Goal: Task Accomplishment & Management: Manage account settings

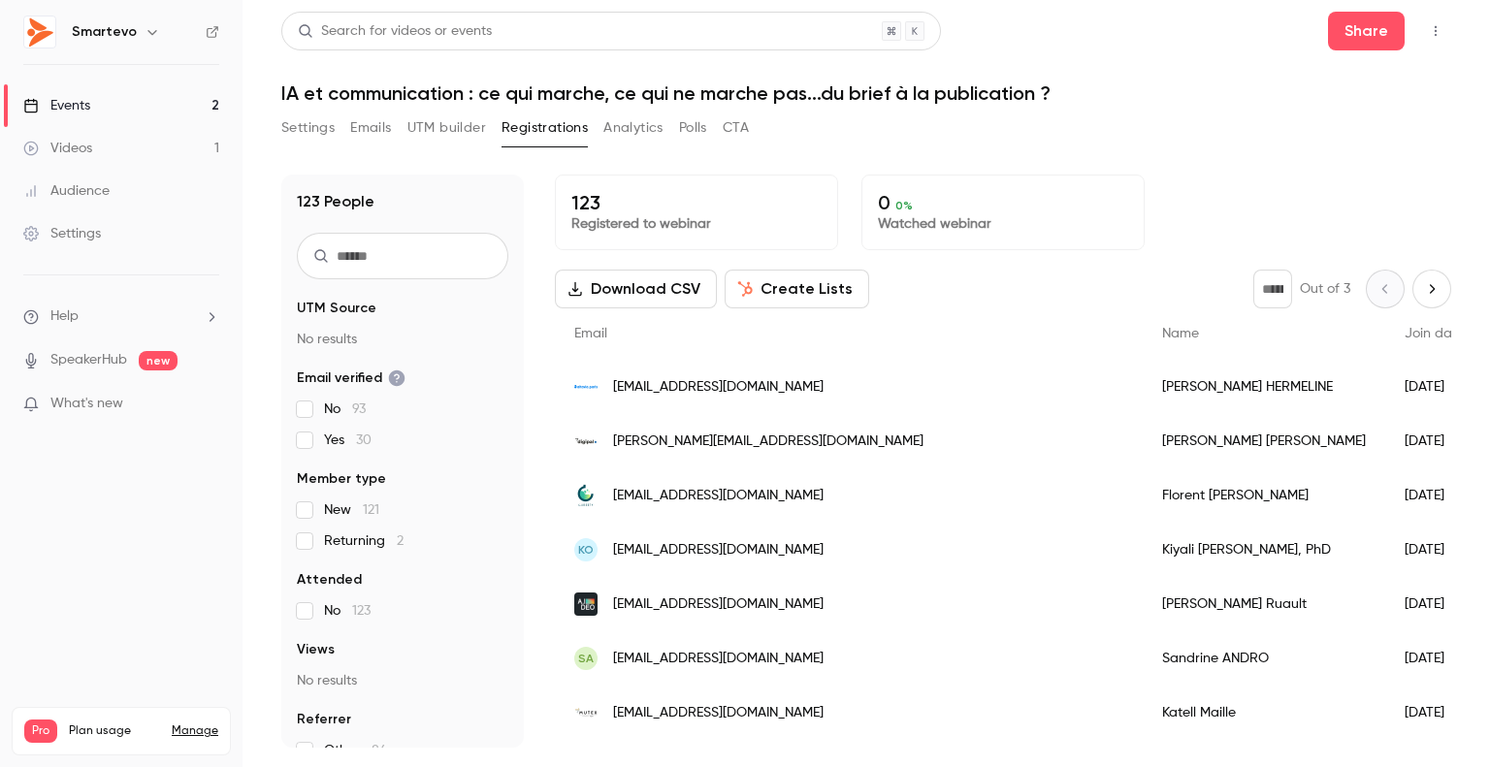
click at [93, 107] on link "Events 2" at bounding box center [121, 105] width 243 height 43
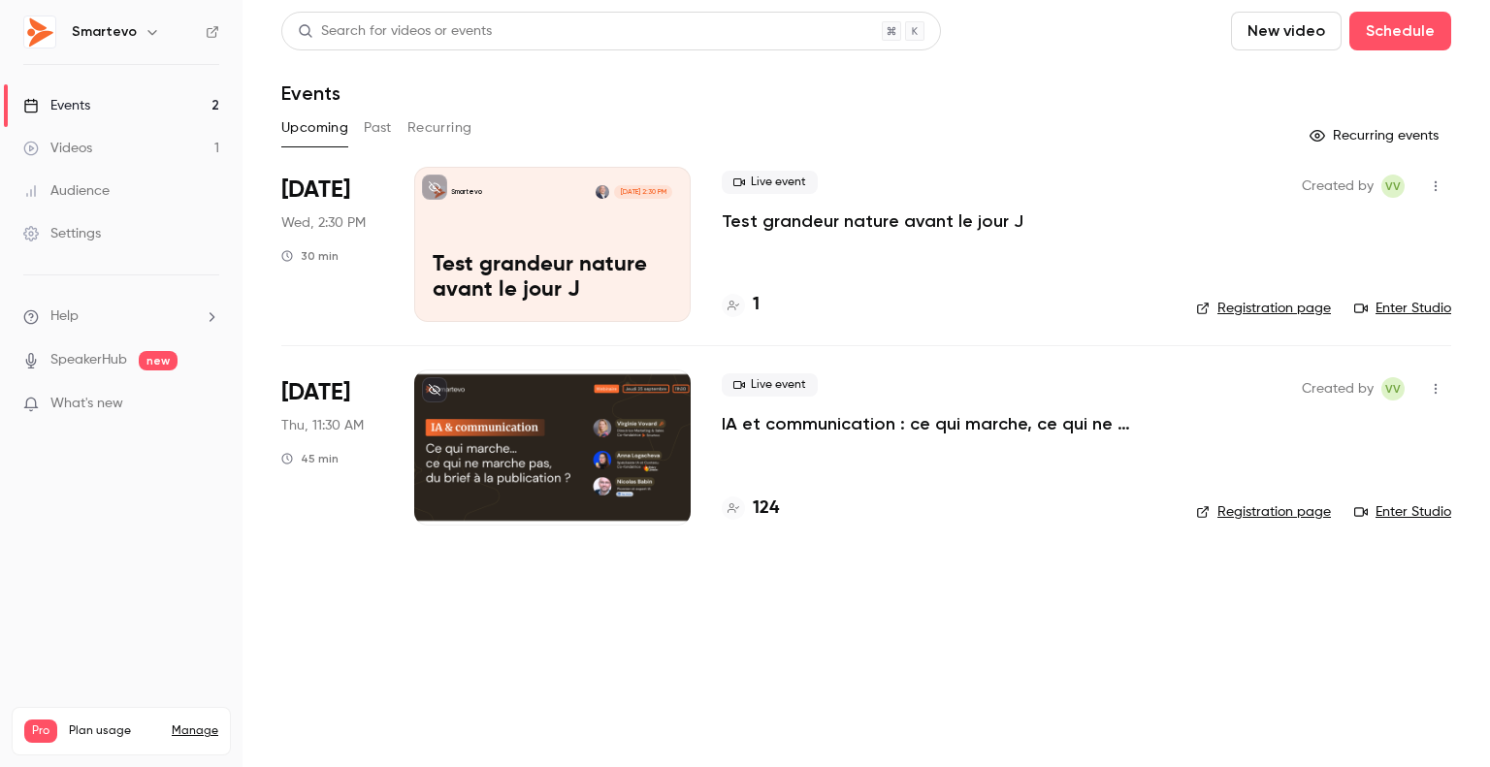
click at [687, 403] on div at bounding box center [552, 447] width 276 height 155
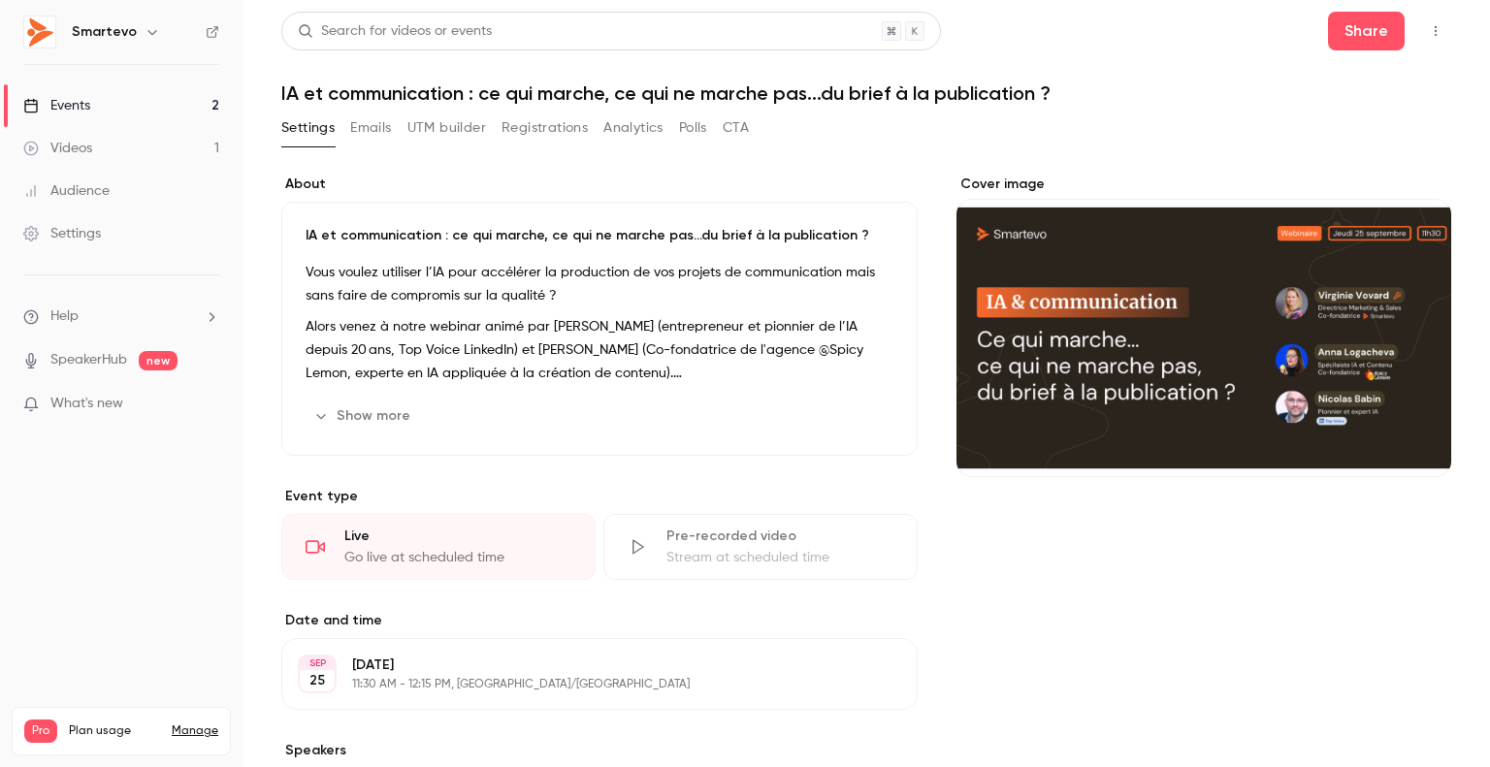
click at [543, 131] on button "Registrations" at bounding box center [545, 128] width 86 height 31
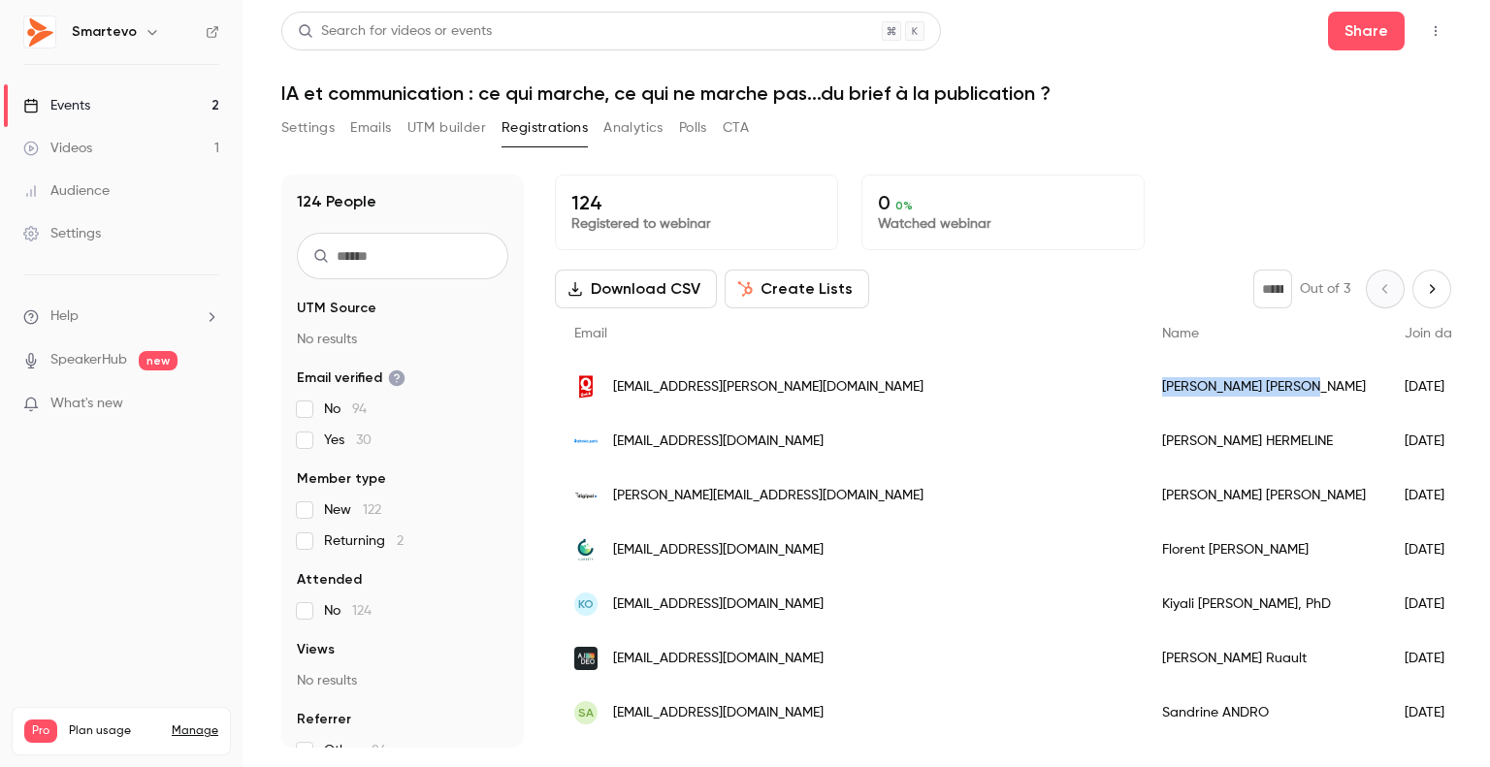
drag, startPoint x: 1058, startPoint y: 385, endPoint x: 947, endPoint y: 390, distance: 111.7
click at [1143, 390] on div "[PERSON_NAME]" at bounding box center [1264, 387] width 243 height 54
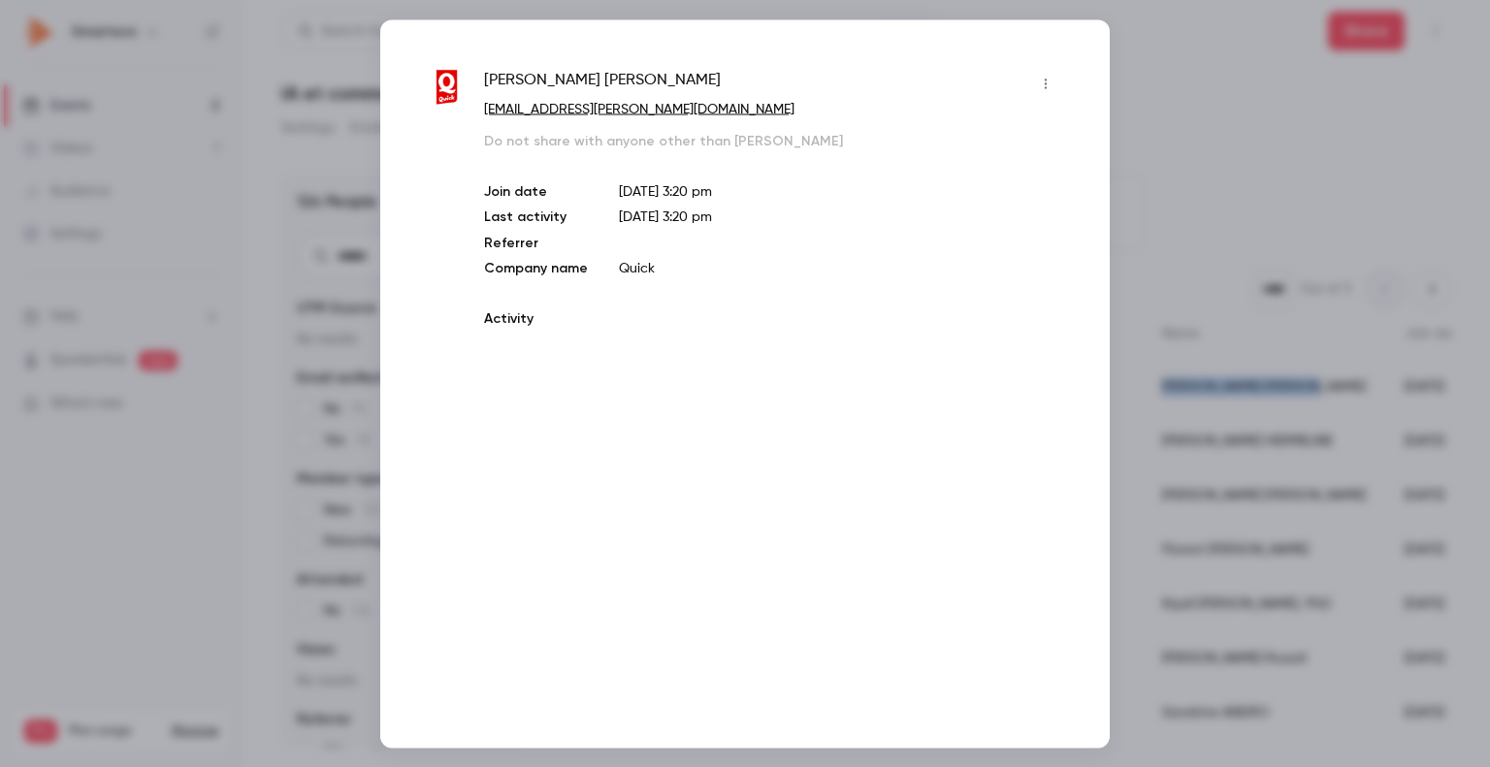
copy div "[PERSON_NAME]"
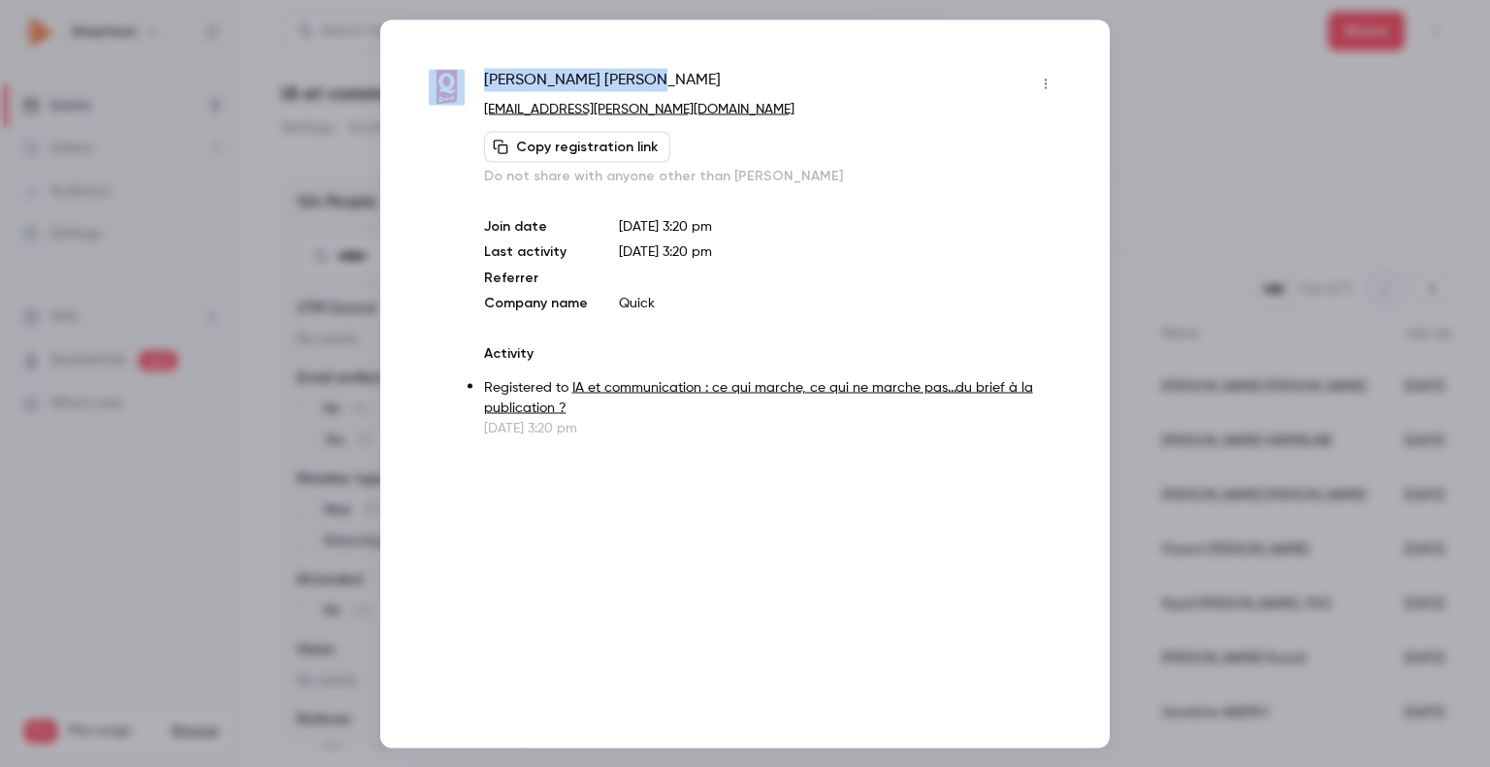
drag, startPoint x: 618, startPoint y: 79, endPoint x: 467, endPoint y: 70, distance: 151.6
click at [467, 70] on div "Pierre VINCENT [EMAIL_ADDRESS][PERSON_NAME][DOMAIN_NAME] Copy registration link…" at bounding box center [745, 253] width 632 height 370
copy div "[PERSON_NAME]"
click at [1162, 64] on div at bounding box center [745, 383] width 1490 height 767
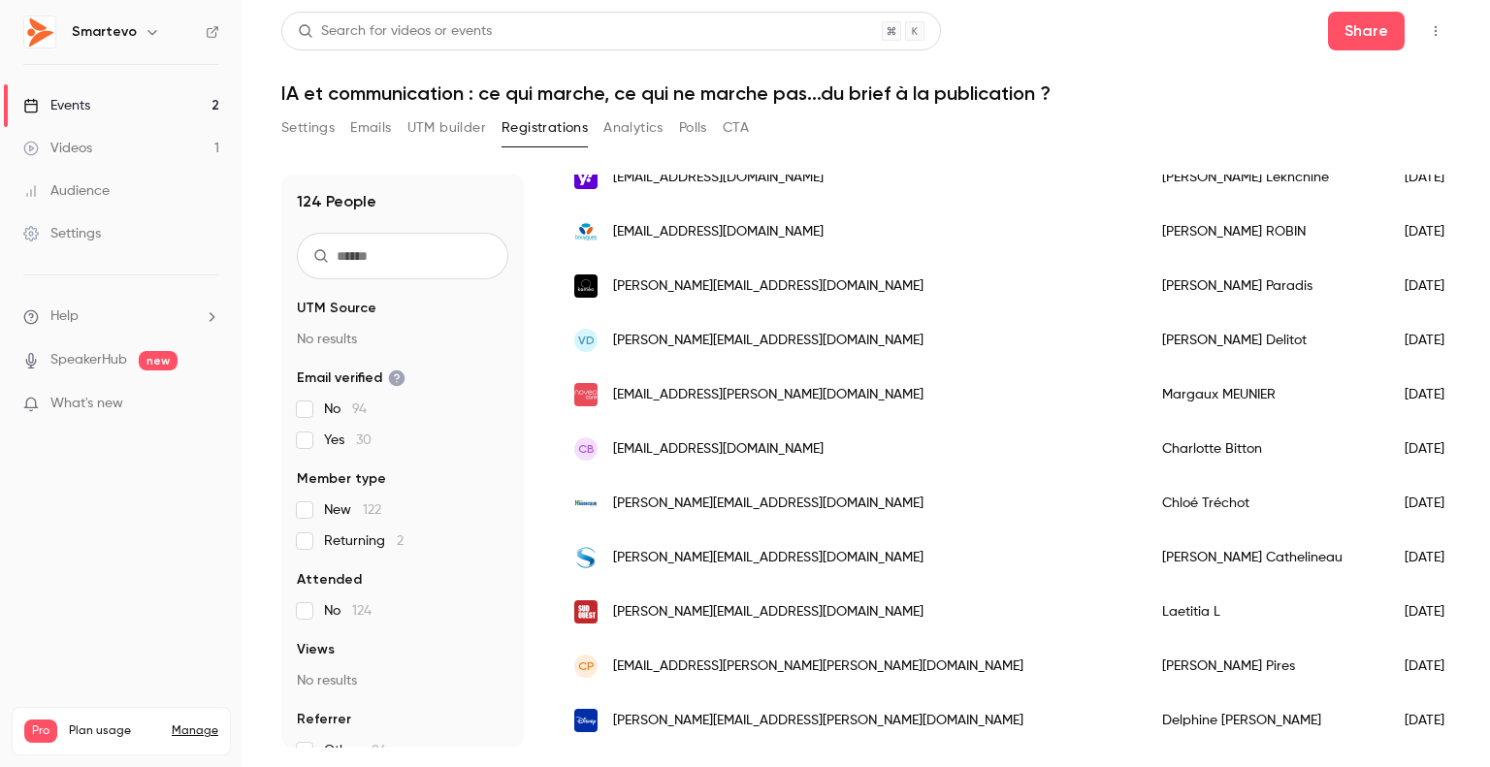
scroll to position [2342, 0]
click at [892, 148] on div "Settings Emails UTM builder Registrations Analytics Polls CTA" at bounding box center [866, 132] width 1170 height 39
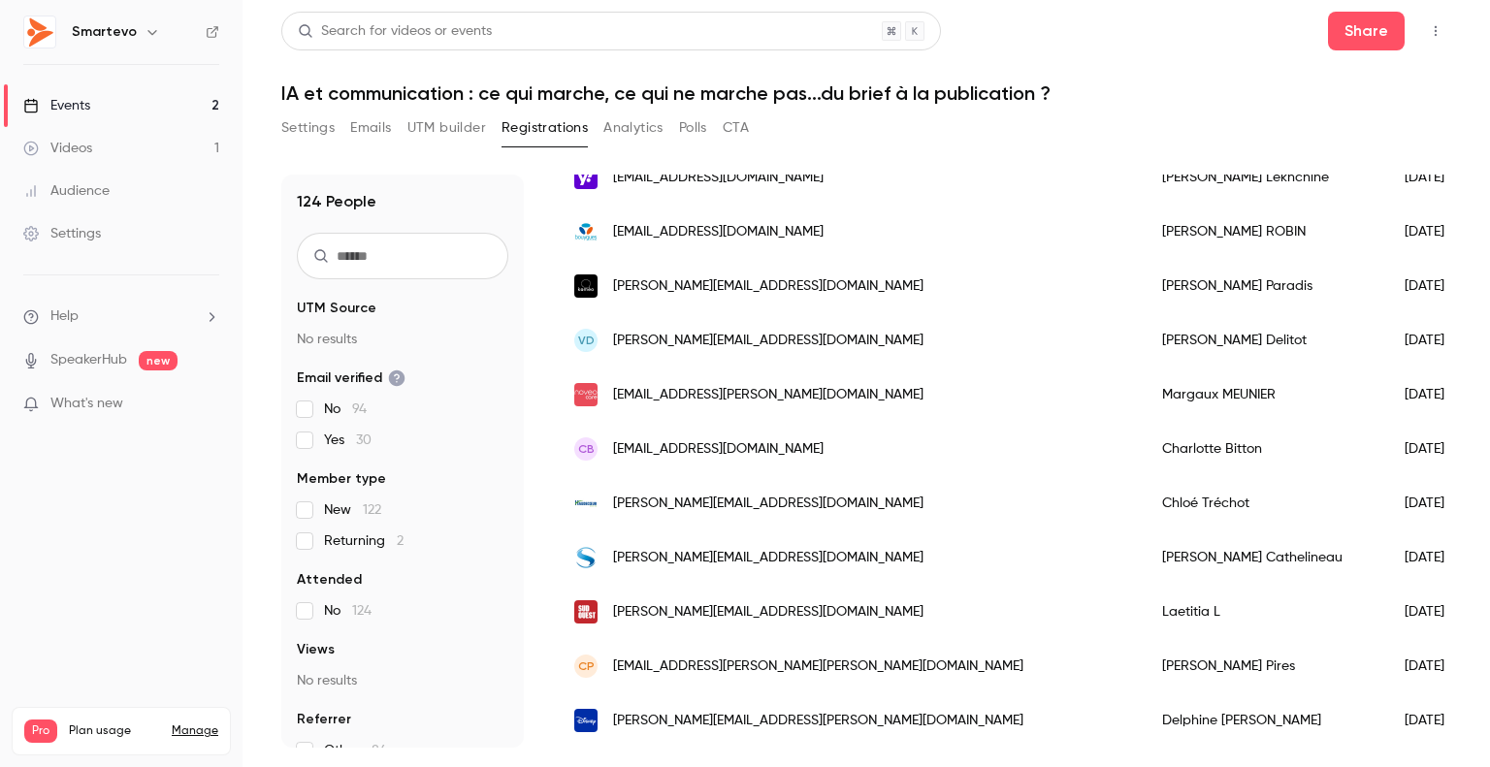
click at [558, 129] on button "Registrations" at bounding box center [545, 128] width 86 height 31
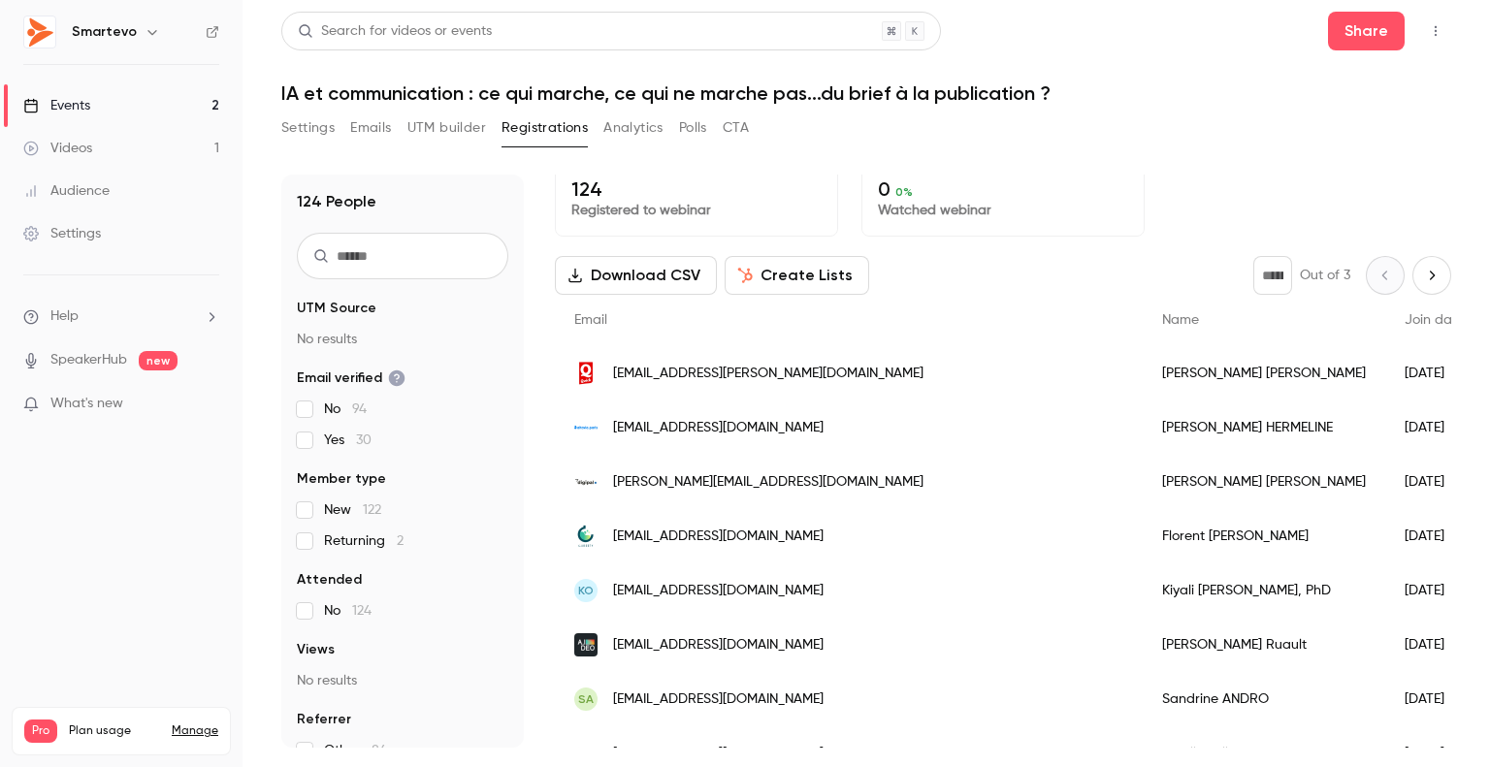
scroll to position [0, 0]
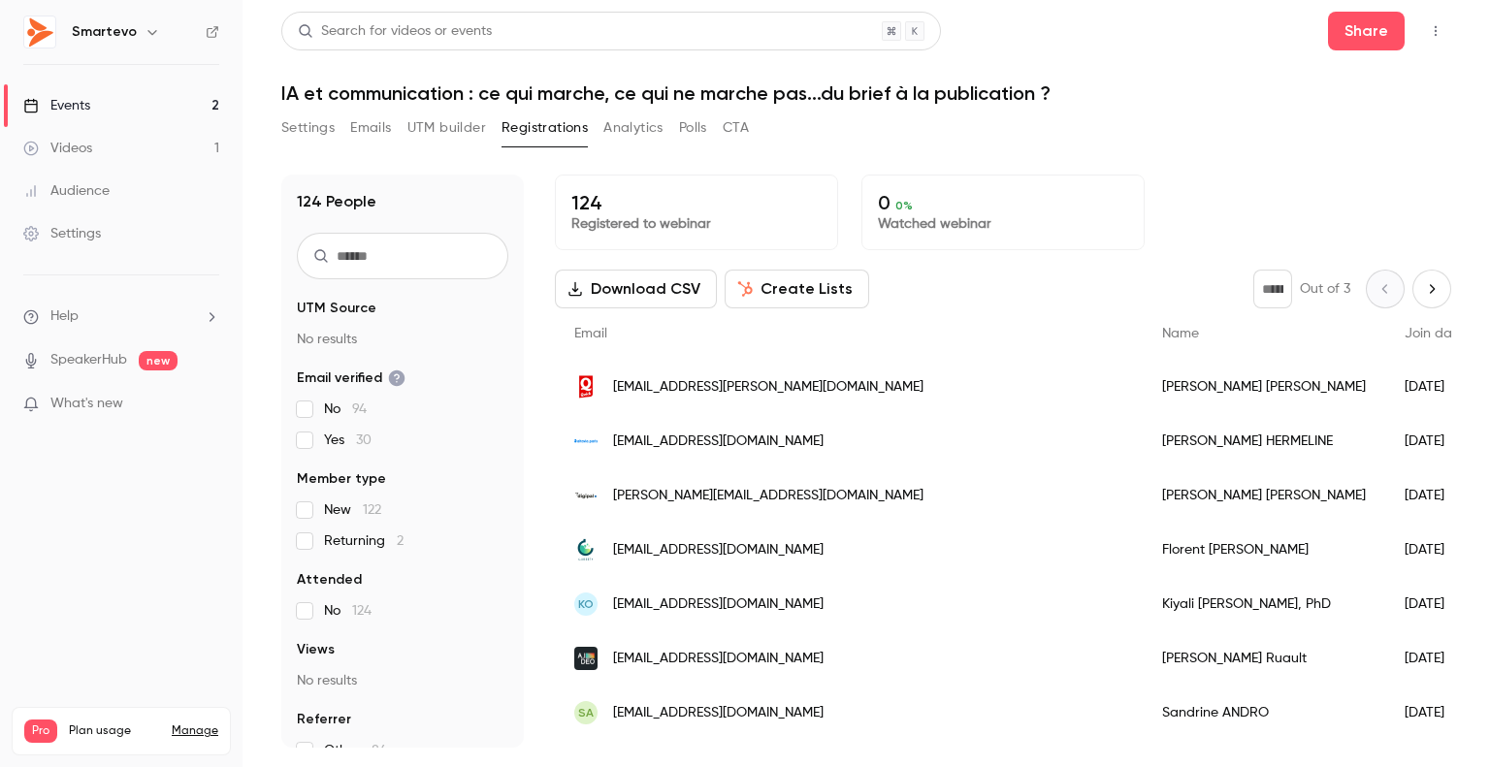
click at [642, 294] on button "Download CSV" at bounding box center [636, 289] width 162 height 39
